Goal: Find specific page/section: Find specific page/section

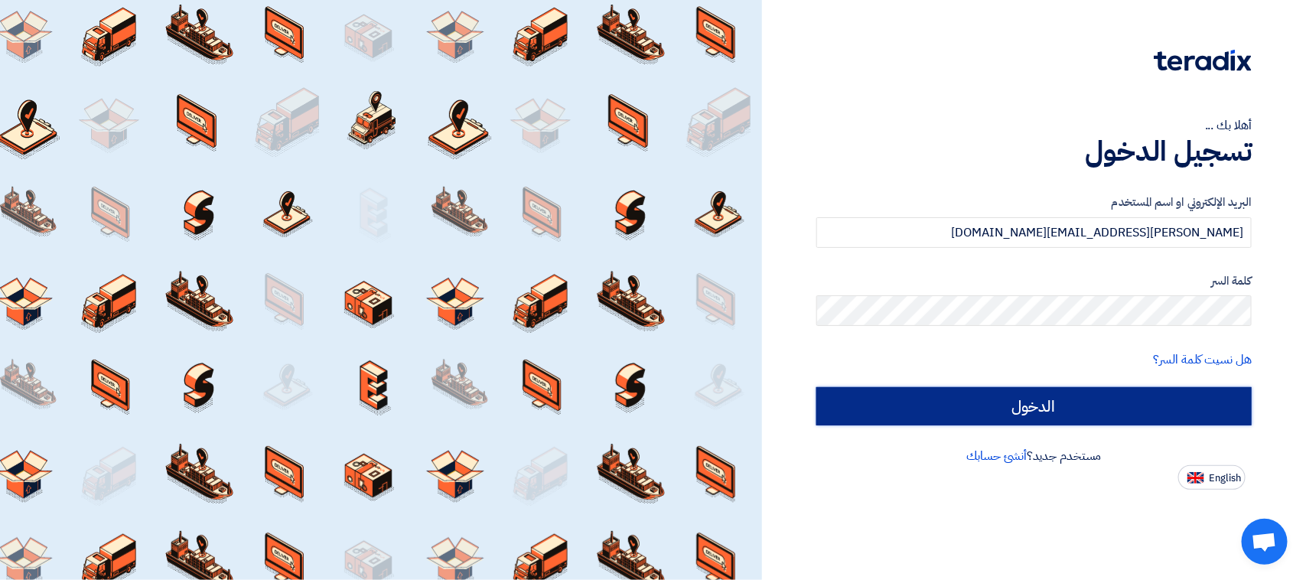
click at [954, 400] on input "الدخول" at bounding box center [1034, 406] width 435 height 38
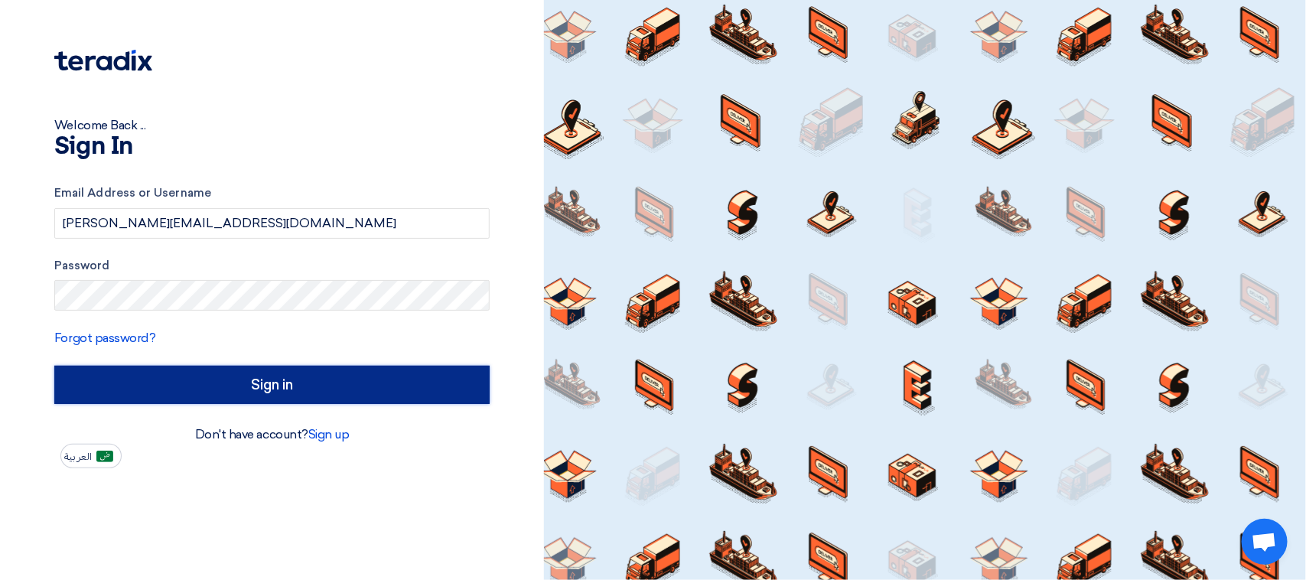
type input "Sign in"
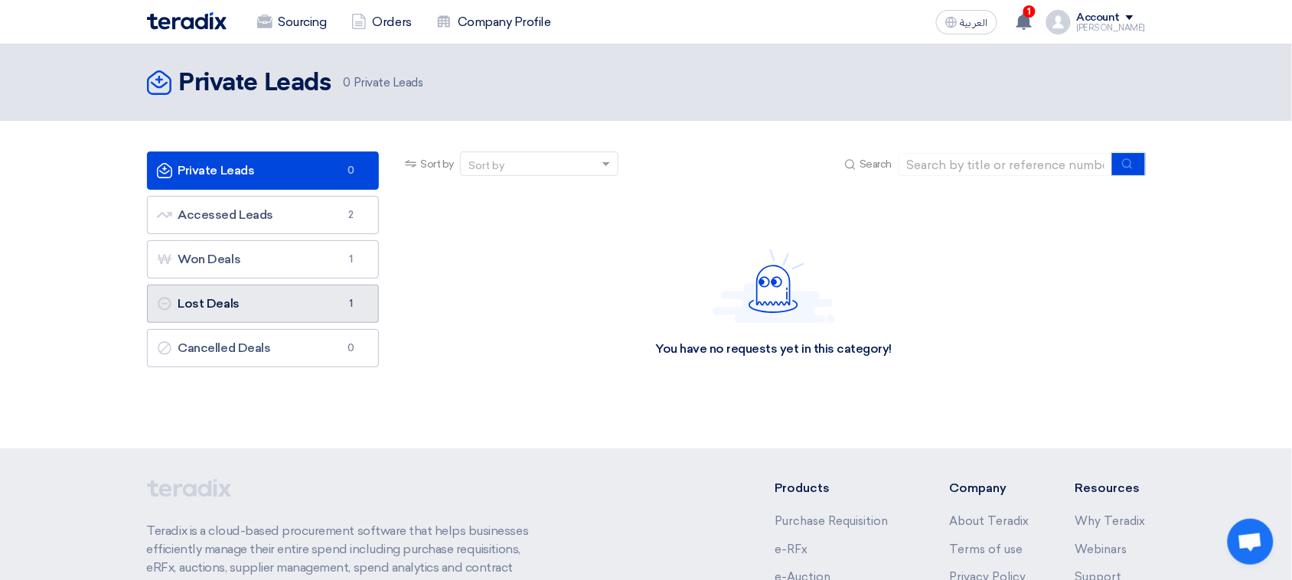
click at [287, 295] on link "Lost Deals Lost Deals 1" at bounding box center [263, 304] width 233 height 38
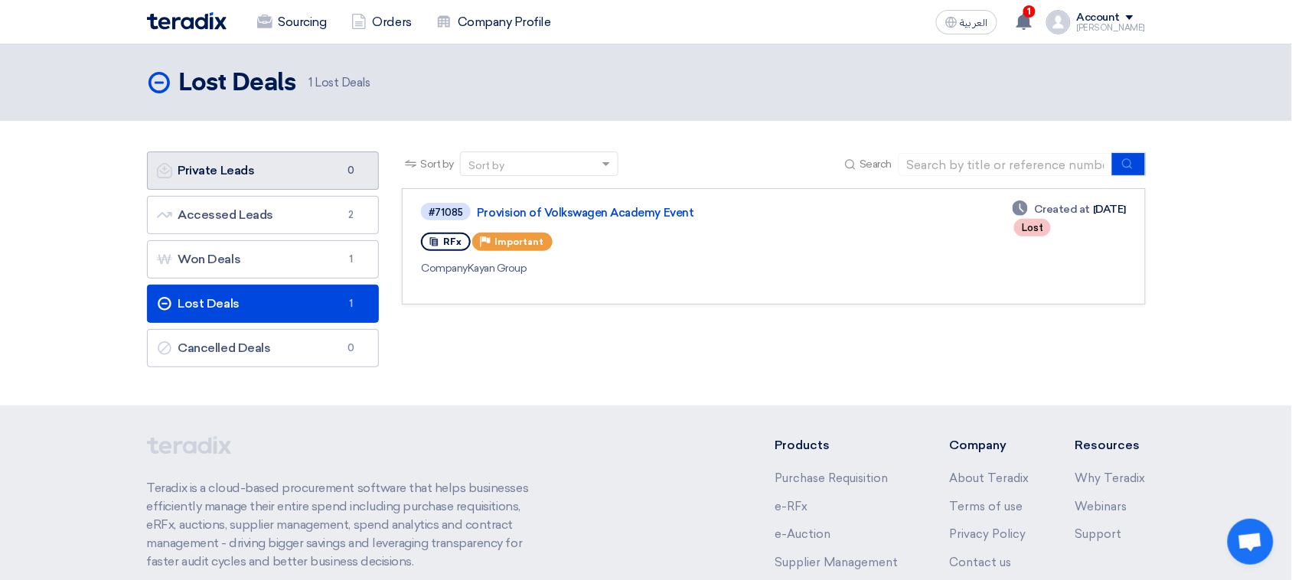
click at [311, 181] on link "Private Leads Private Leads 0" at bounding box center [263, 171] width 233 height 38
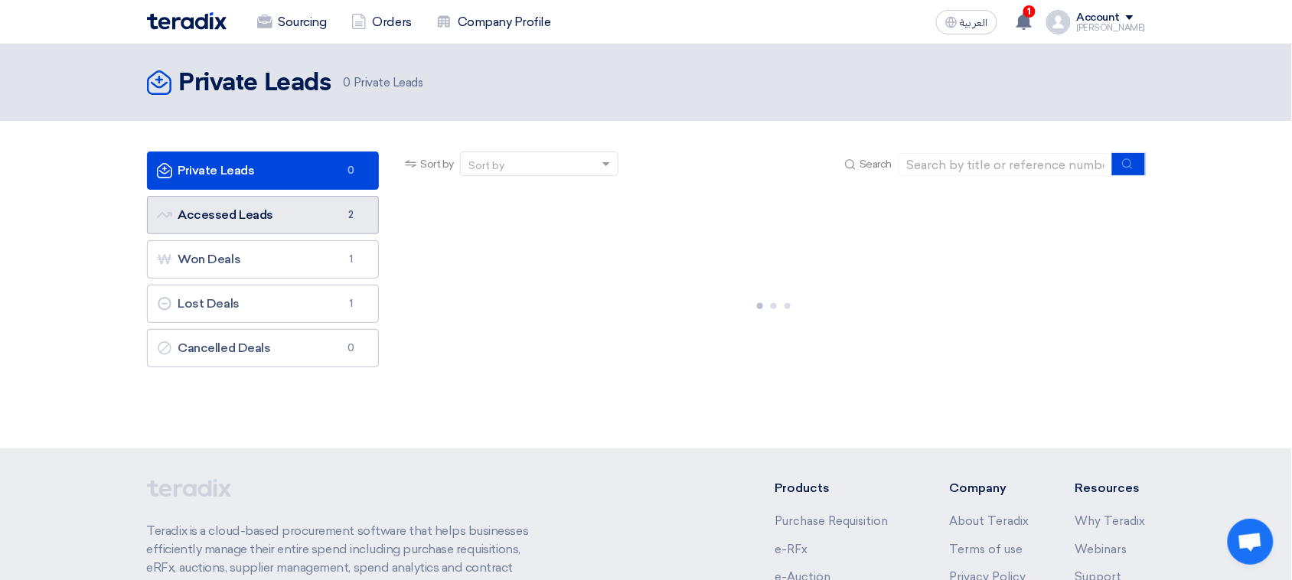
click at [322, 223] on link "Accessed Leads Accessed Leads 2" at bounding box center [263, 215] width 233 height 38
